Goal: Task Accomplishment & Management: Use online tool/utility

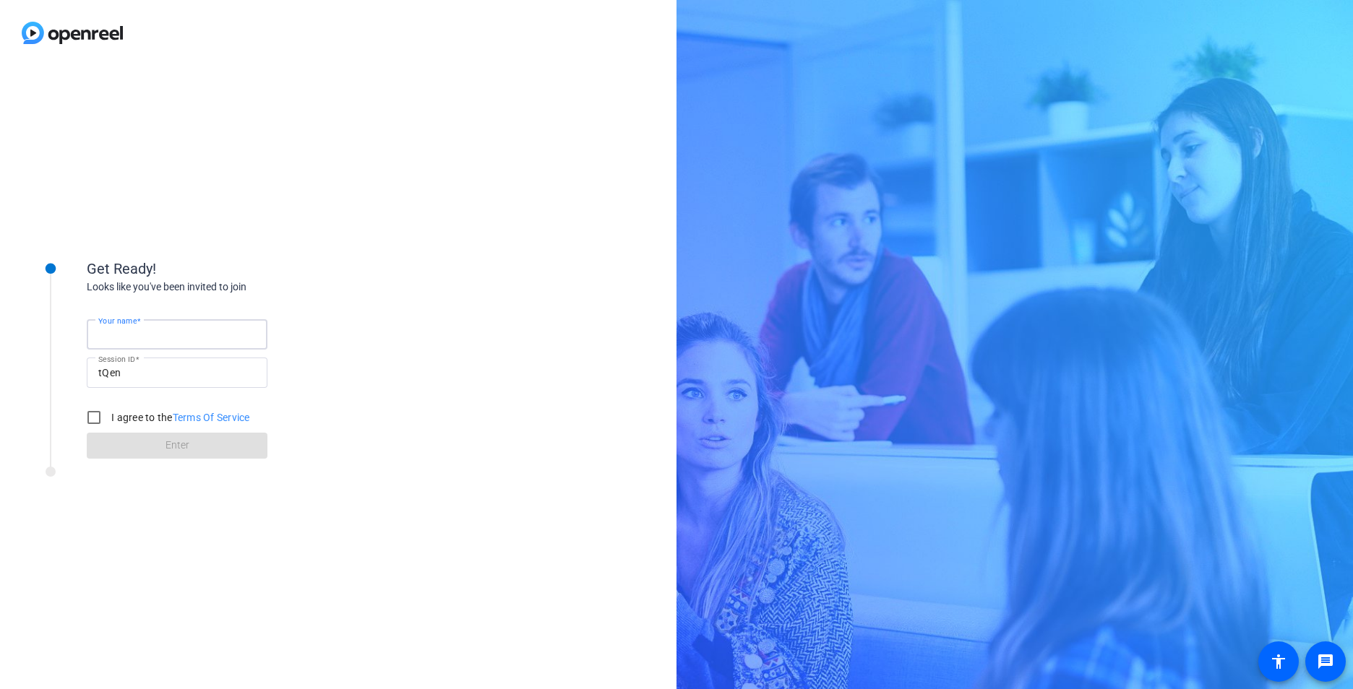
click at [178, 338] on input "Your name" at bounding box center [177, 334] width 158 height 17
type input "[PERSON_NAME]"
click at [94, 423] on input "I agree to the Terms Of Service" at bounding box center [93, 417] width 29 height 29
checkbox input "true"
click at [124, 449] on span at bounding box center [177, 445] width 181 height 35
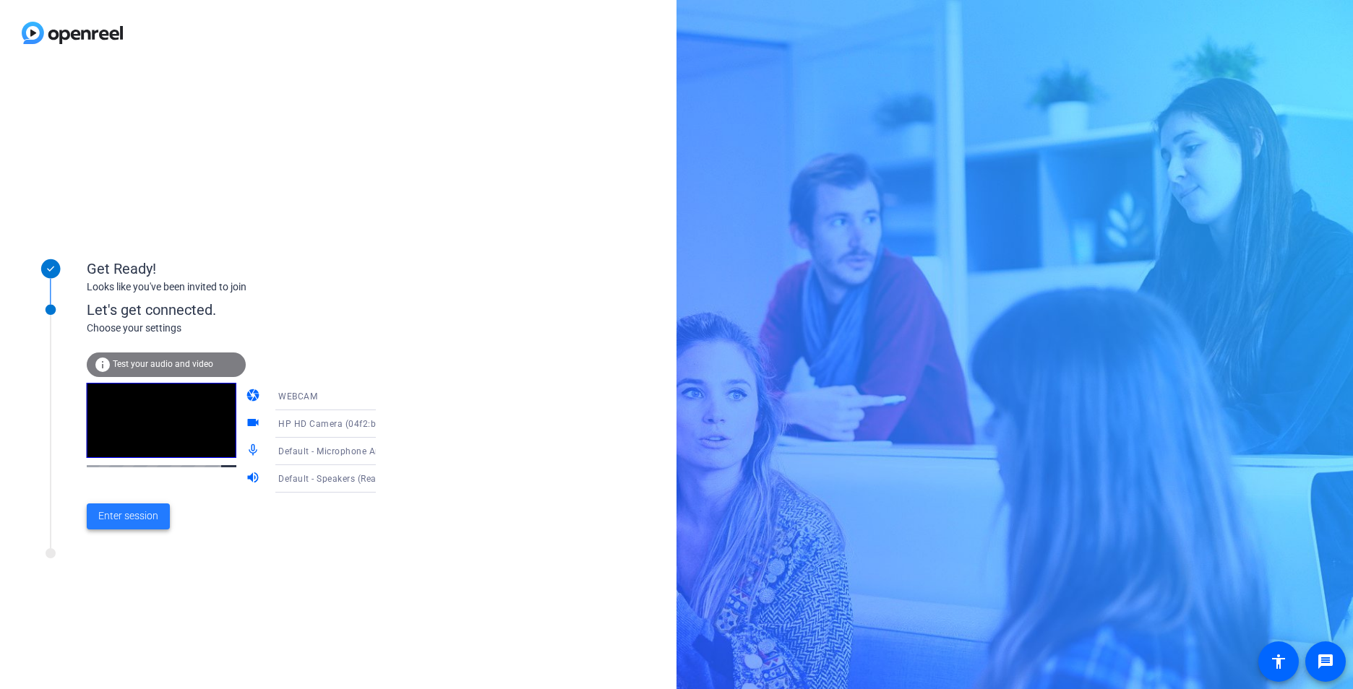
click at [123, 521] on span "Enter session" at bounding box center [128, 516] width 60 height 15
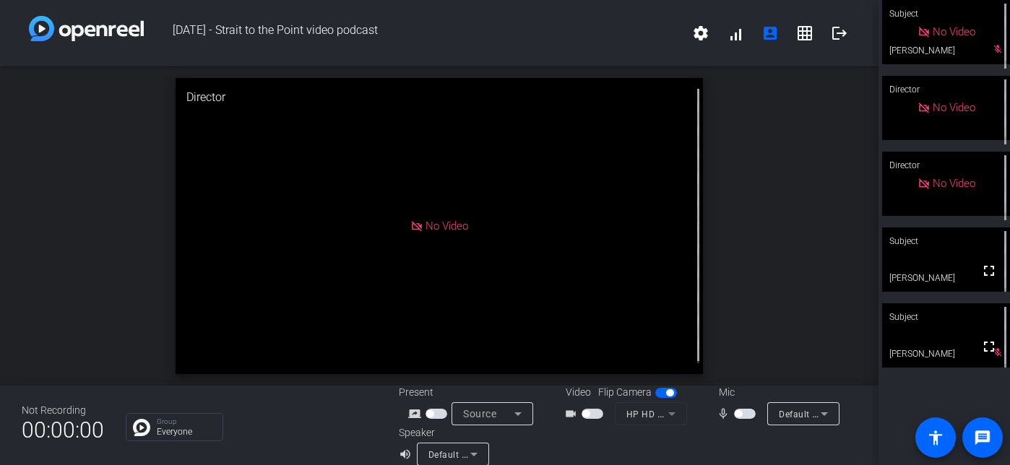
click at [742, 413] on span "button" at bounding box center [745, 414] width 22 height 10
click at [582, 413] on span "button" at bounding box center [585, 413] width 7 height 7
click at [734, 413] on span "button" at bounding box center [745, 414] width 22 height 10
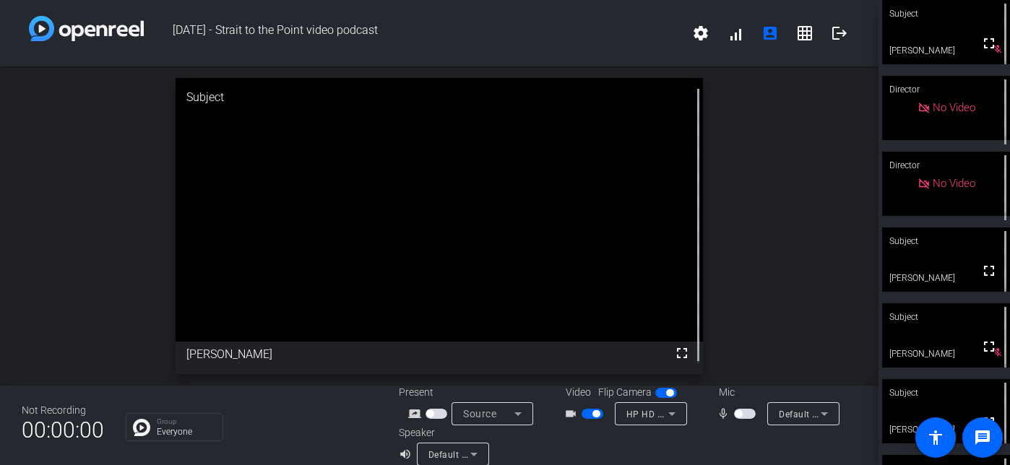
click at [815, 226] on div "open_in_new Subject fullscreen [PERSON_NAME]" at bounding box center [439, 225] width 879 height 319
click at [735, 415] on span "button" at bounding box center [738, 413] width 7 height 7
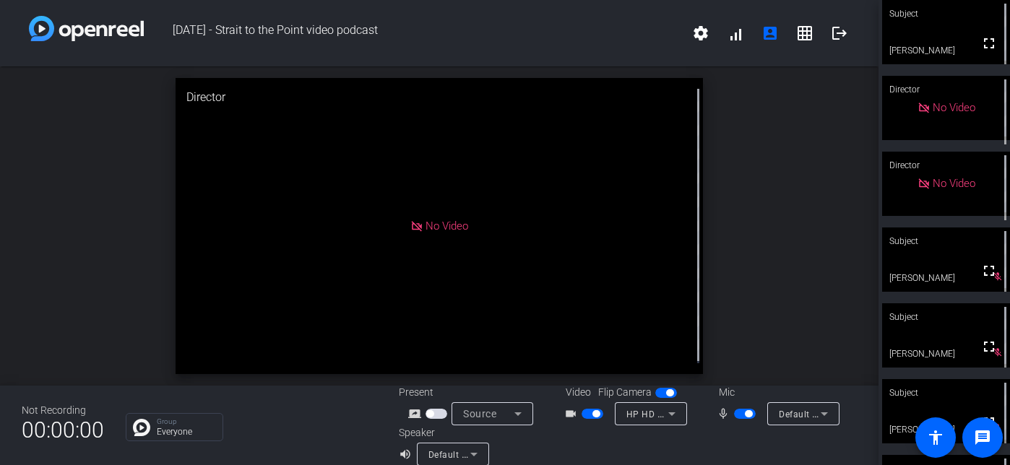
click at [749, 443] on div at bounding box center [742, 446] width 229 height 40
click at [745, 415] on span "button" at bounding box center [748, 413] width 7 height 7
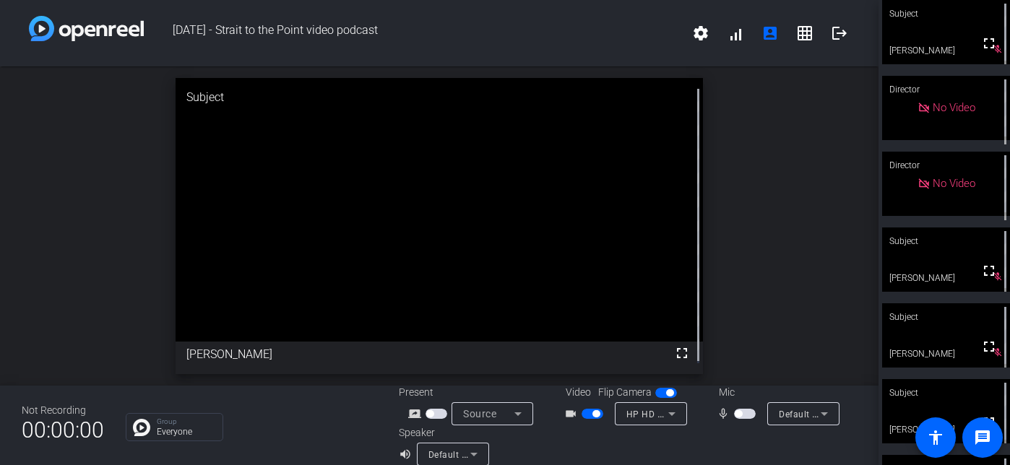
click at [734, 410] on span "button" at bounding box center [745, 414] width 22 height 10
click at [736, 413] on span "button" at bounding box center [745, 414] width 22 height 10
click at [735, 412] on span "button" at bounding box center [738, 413] width 7 height 7
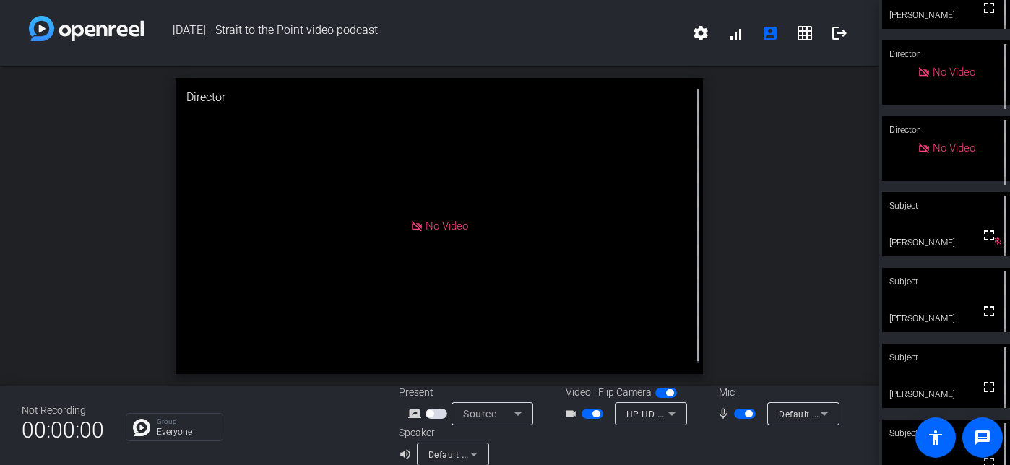
scroll to position [66, 0]
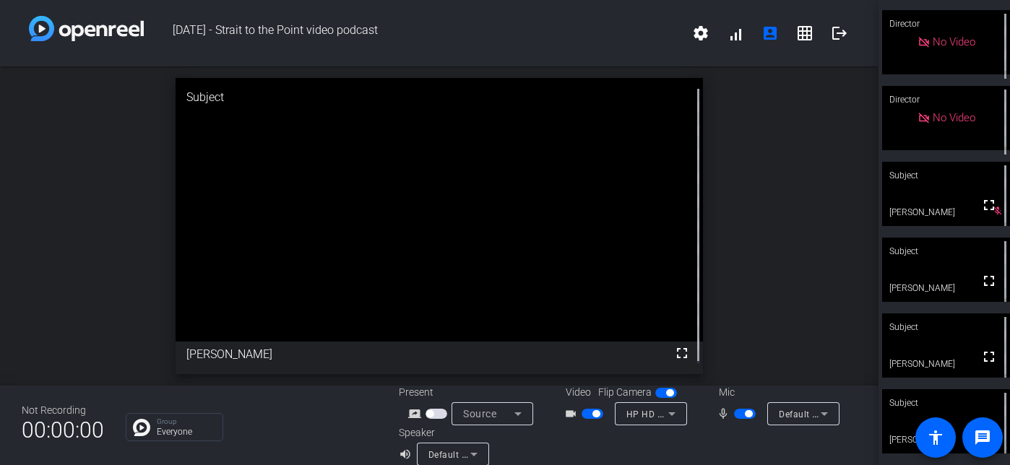
click at [746, 321] on div "open_in_new Subject fullscreen [PERSON_NAME]" at bounding box center [439, 225] width 879 height 319
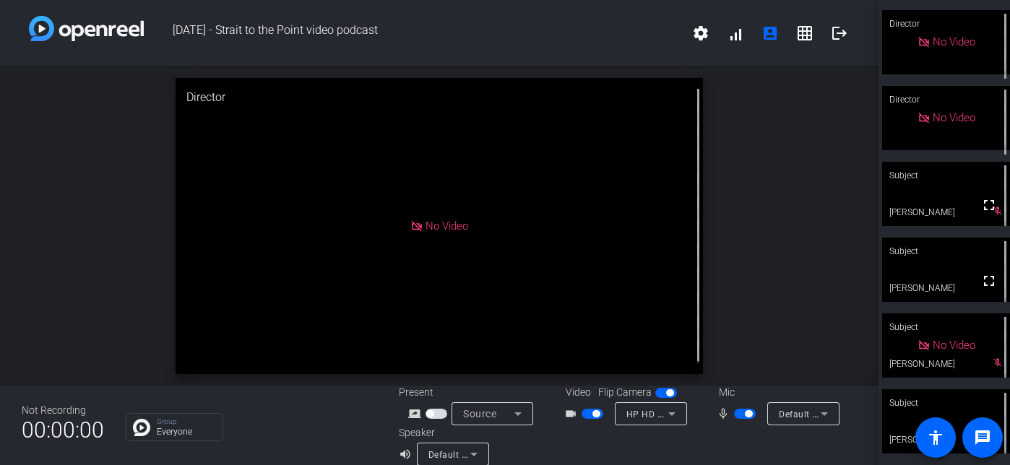
click at [736, 408] on mat-slide-toggle at bounding box center [746, 413] width 25 height 15
click at [734, 410] on span "button" at bounding box center [745, 414] width 22 height 10
click at [582, 412] on span "button" at bounding box center [593, 414] width 22 height 10
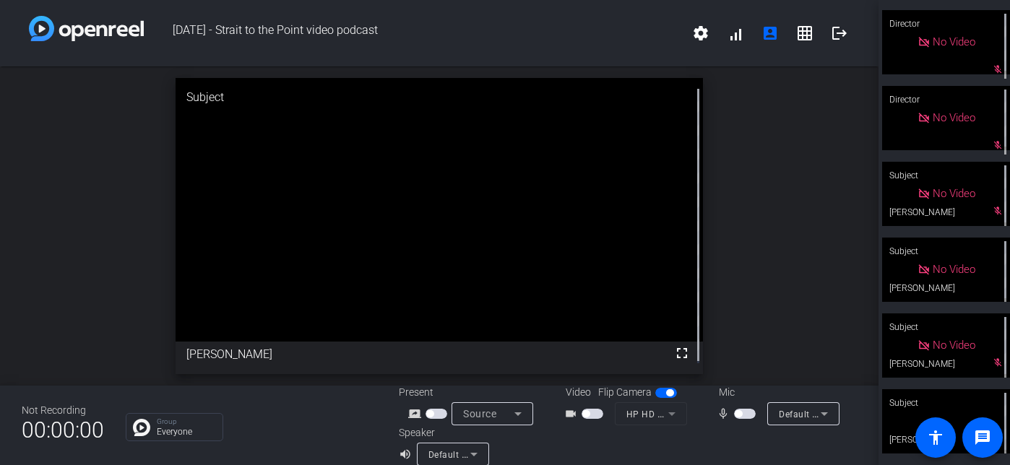
click at [735, 410] on span "button" at bounding box center [738, 413] width 7 height 7
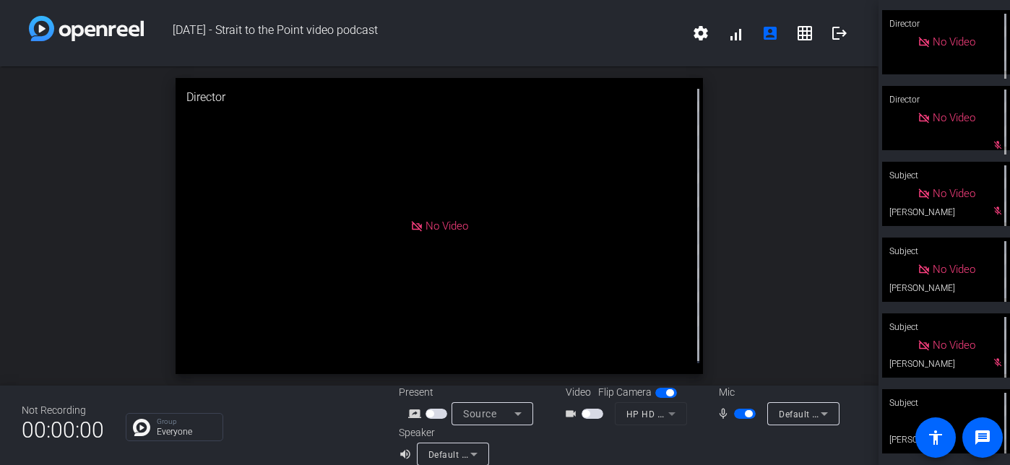
click at [734, 416] on span "button" at bounding box center [745, 414] width 22 height 10
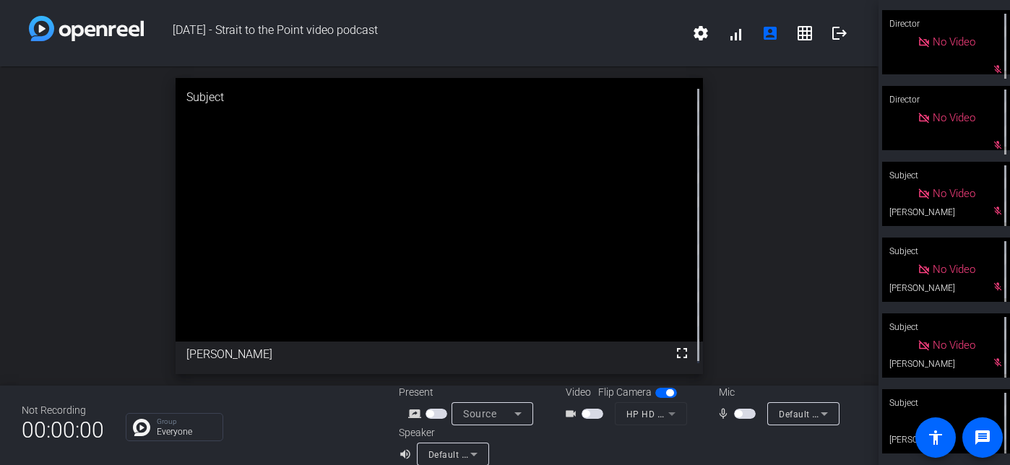
click at [711, 457] on div at bounding box center [742, 446] width 229 height 40
click at [735, 414] on span "button" at bounding box center [738, 413] width 7 height 7
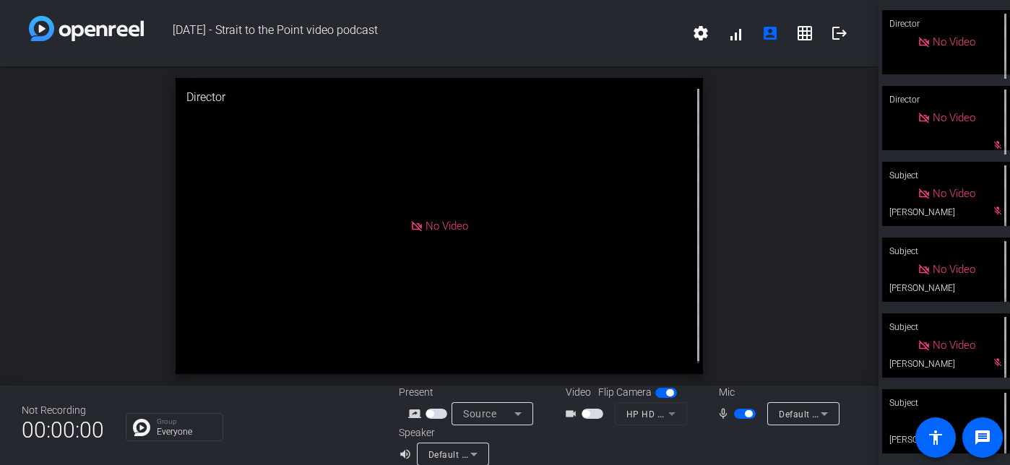
click at [734, 410] on span "button" at bounding box center [745, 414] width 22 height 10
click at [735, 411] on span "button" at bounding box center [738, 413] width 7 height 7
click at [582, 413] on span "button" at bounding box center [585, 413] width 7 height 7
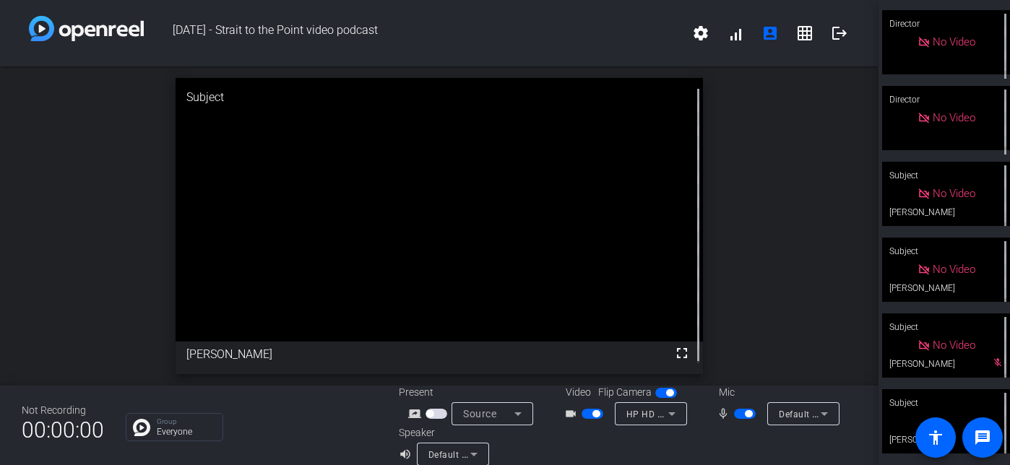
scroll to position [0, 0]
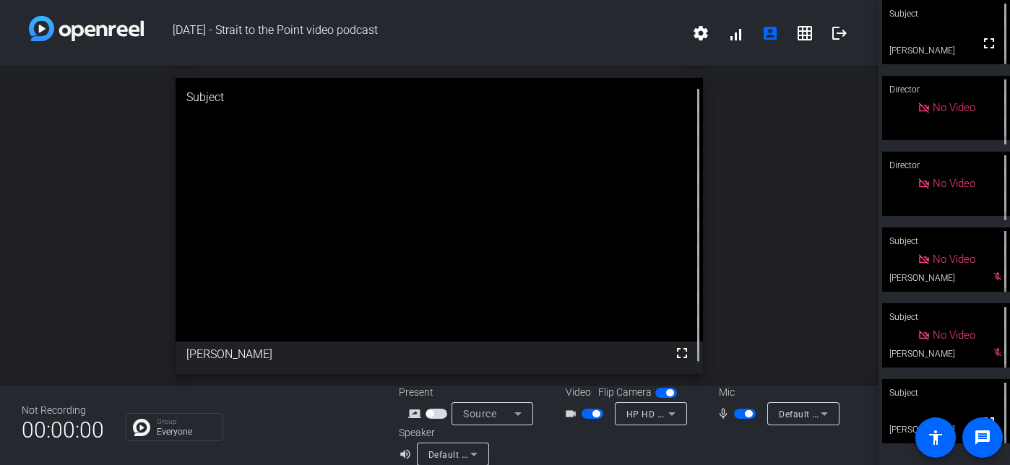
click at [582, 412] on span "button" at bounding box center [593, 414] width 22 height 10
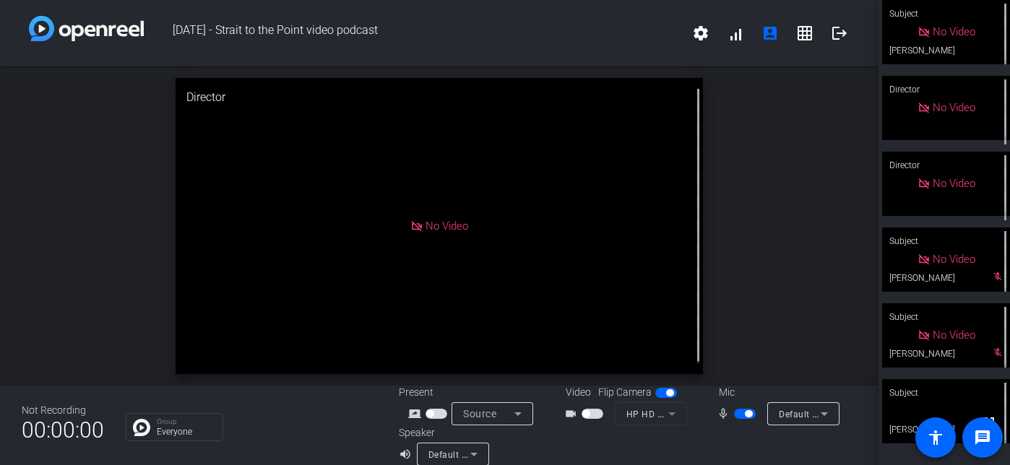
click at [734, 415] on span "button" at bounding box center [745, 414] width 22 height 10
click at [735, 412] on span "button" at bounding box center [738, 413] width 7 height 7
click at [737, 413] on span "button" at bounding box center [745, 414] width 22 height 10
click at [740, 414] on span "button" at bounding box center [745, 414] width 22 height 10
click at [582, 413] on span "button" at bounding box center [585, 413] width 7 height 7
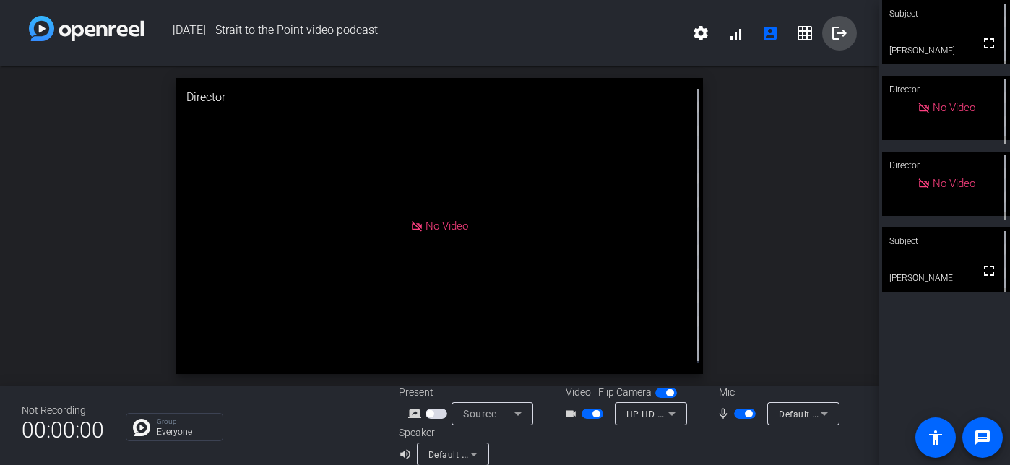
click at [831, 35] on mat-icon "logout" at bounding box center [839, 33] width 17 height 17
